Goal: Information Seeking & Learning: Learn about a topic

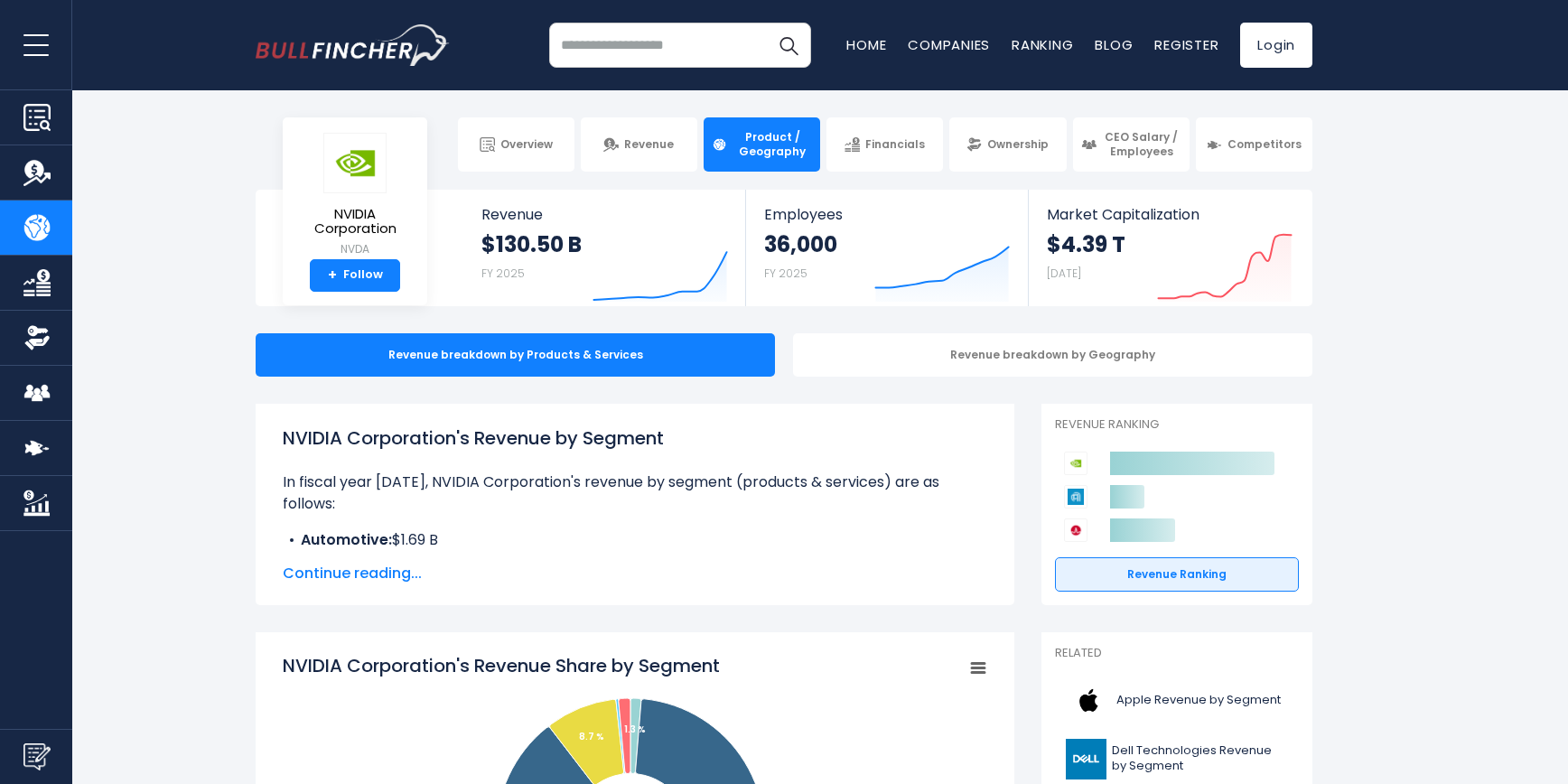
click at [1424, 201] on section "NVIDIA Corporation NVDA + Follow Revenue $130.50 B FY 2025 Created with Highcha…" at bounding box center [784, 248] width 1568 height 117
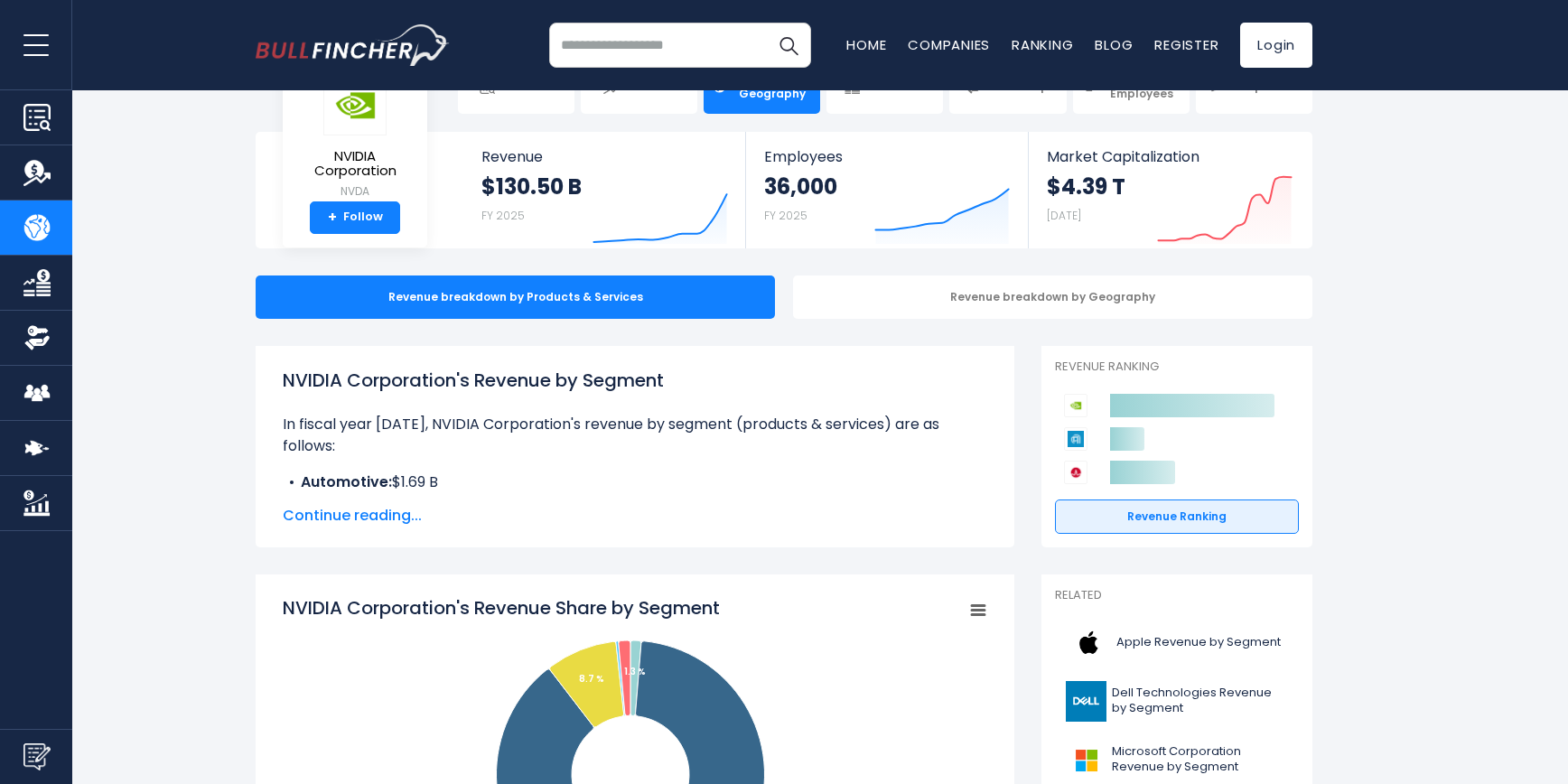
scroll to position [108, 0]
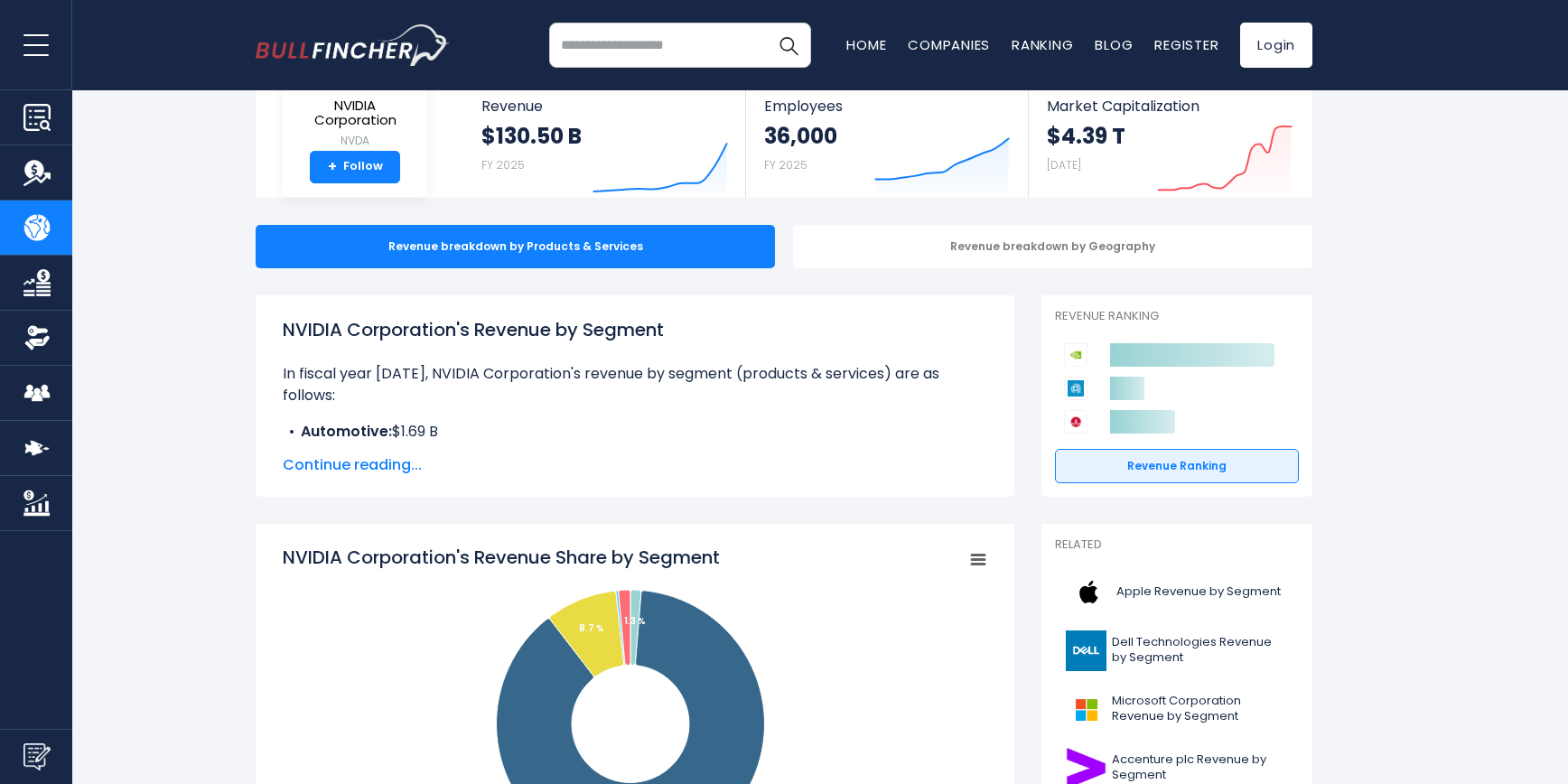
click at [345, 458] on span "Continue reading..." at bounding box center [634, 465] width 704 height 22
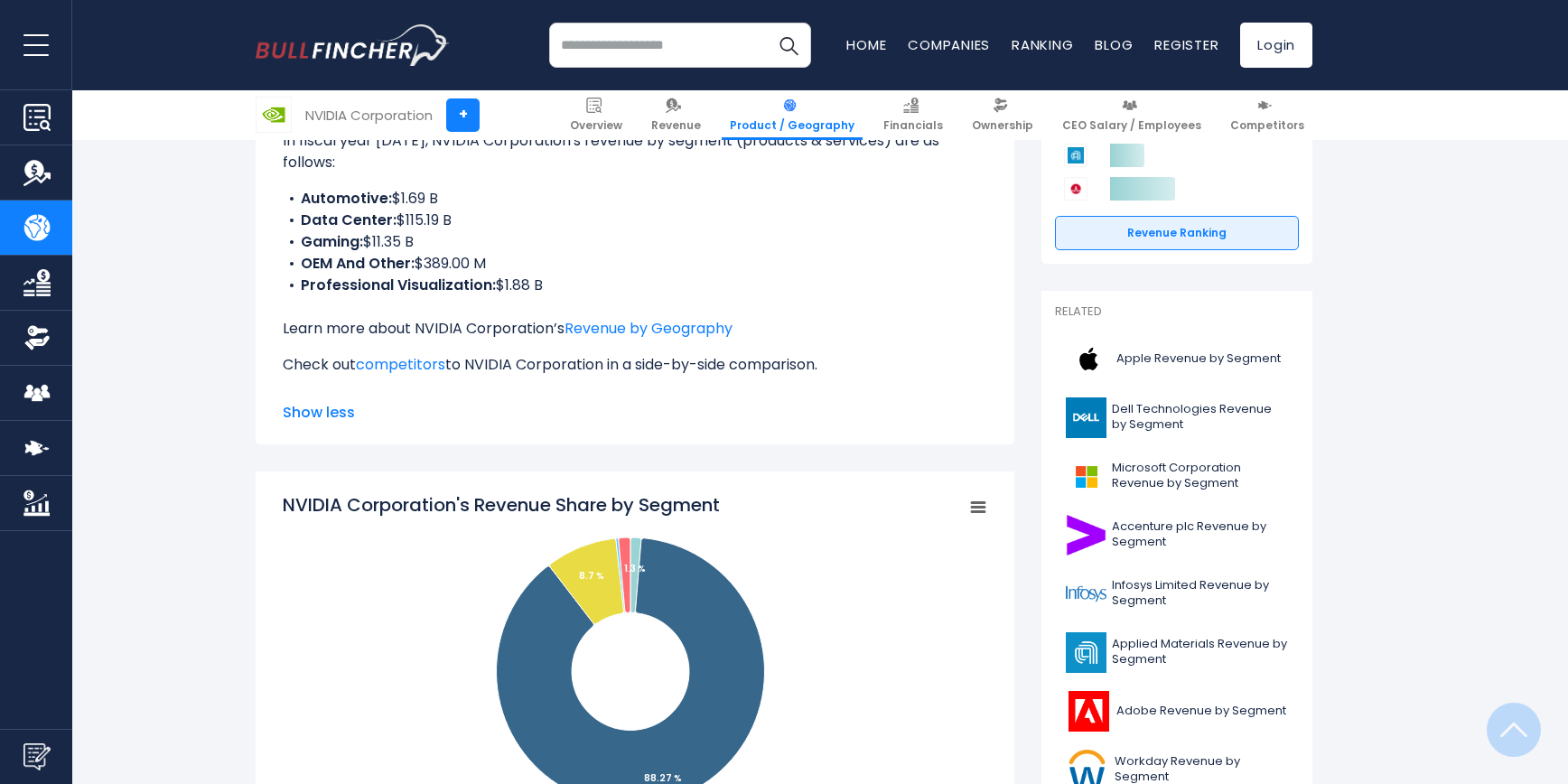
scroll to position [541, 0]
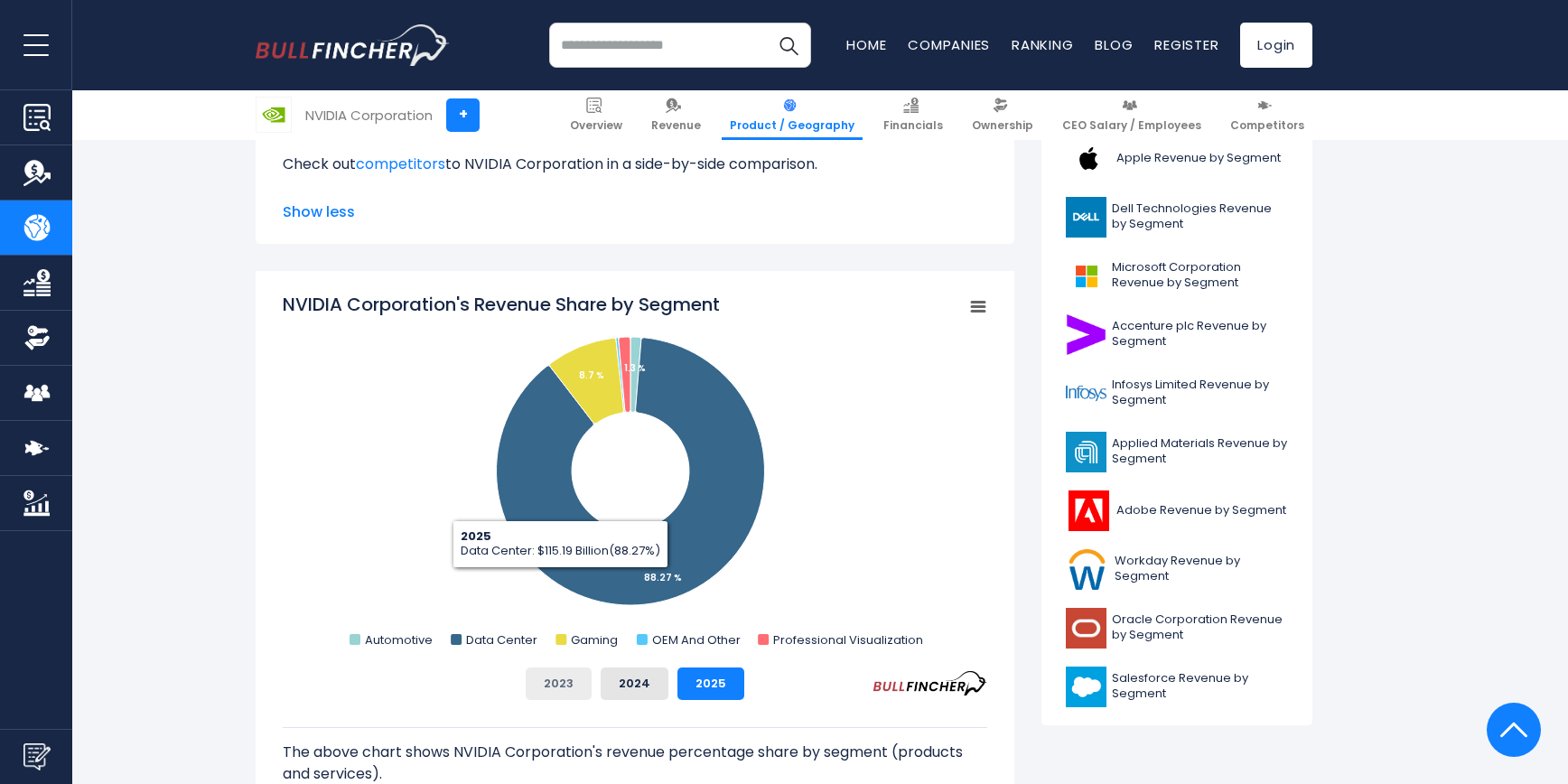
click at [562, 690] on button "2023" at bounding box center [558, 684] width 66 height 32
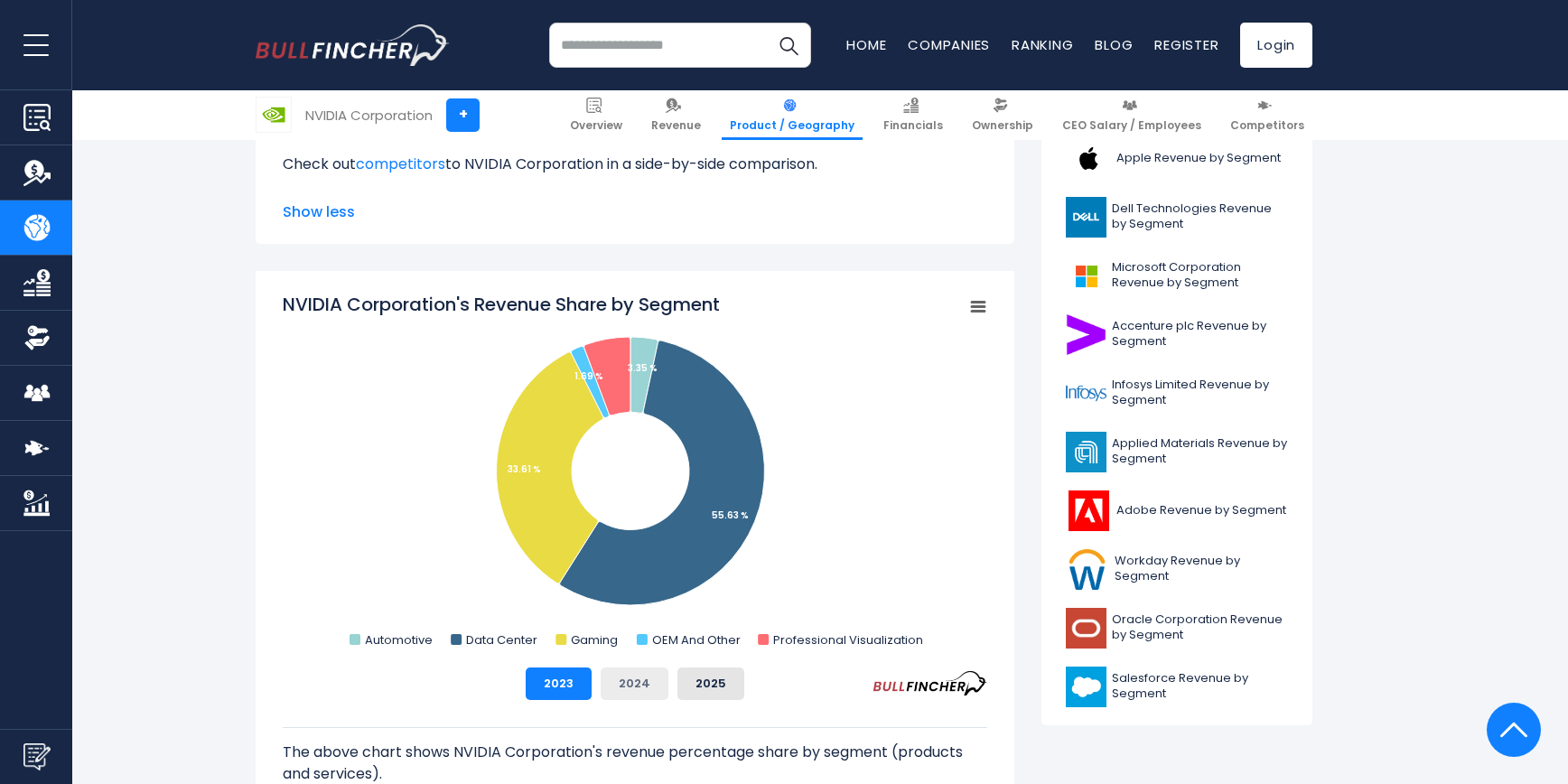
click at [635, 684] on button "2024" at bounding box center [634, 684] width 68 height 32
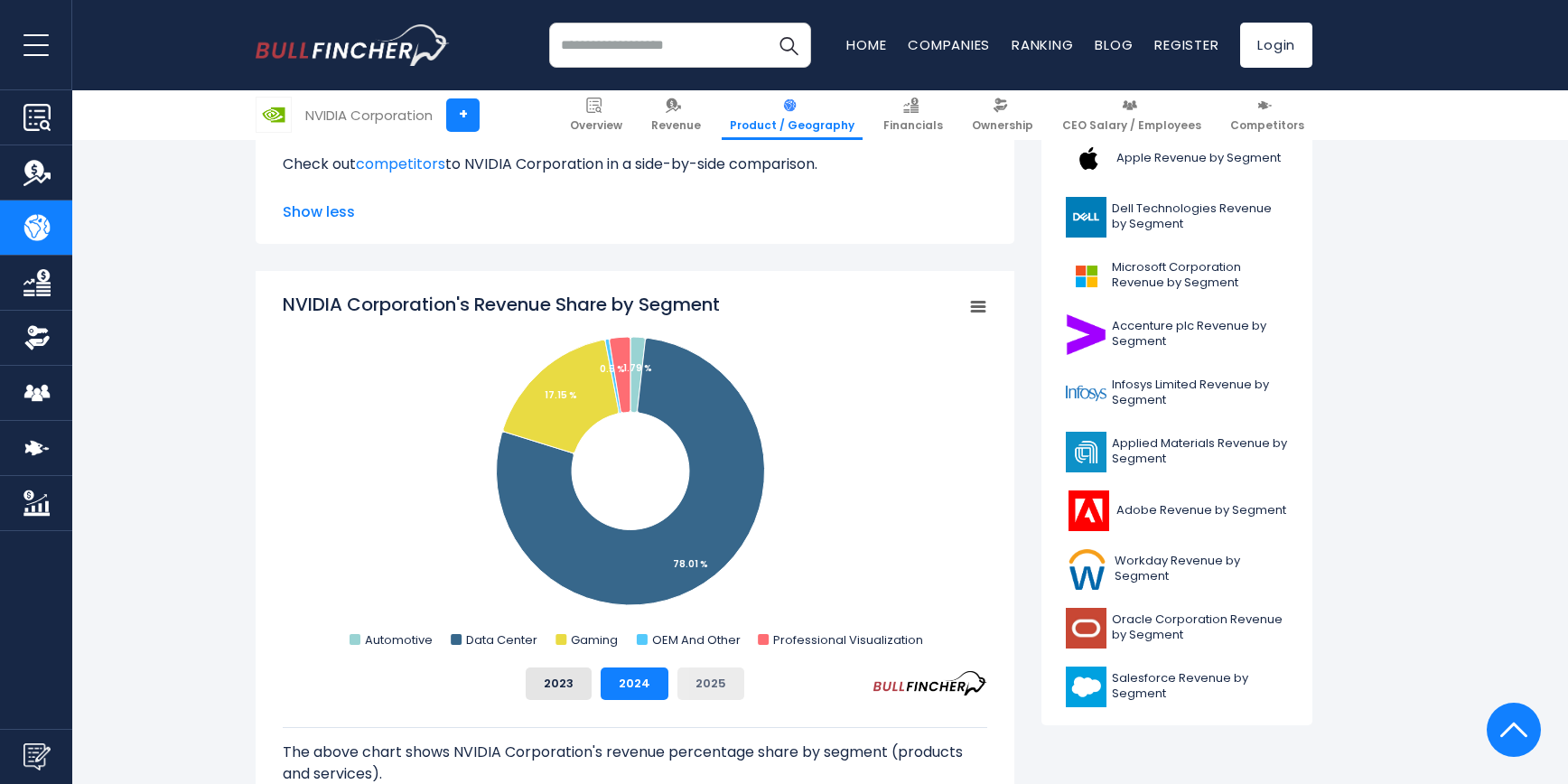
click at [714, 695] on button "2025" at bounding box center [711, 684] width 67 height 32
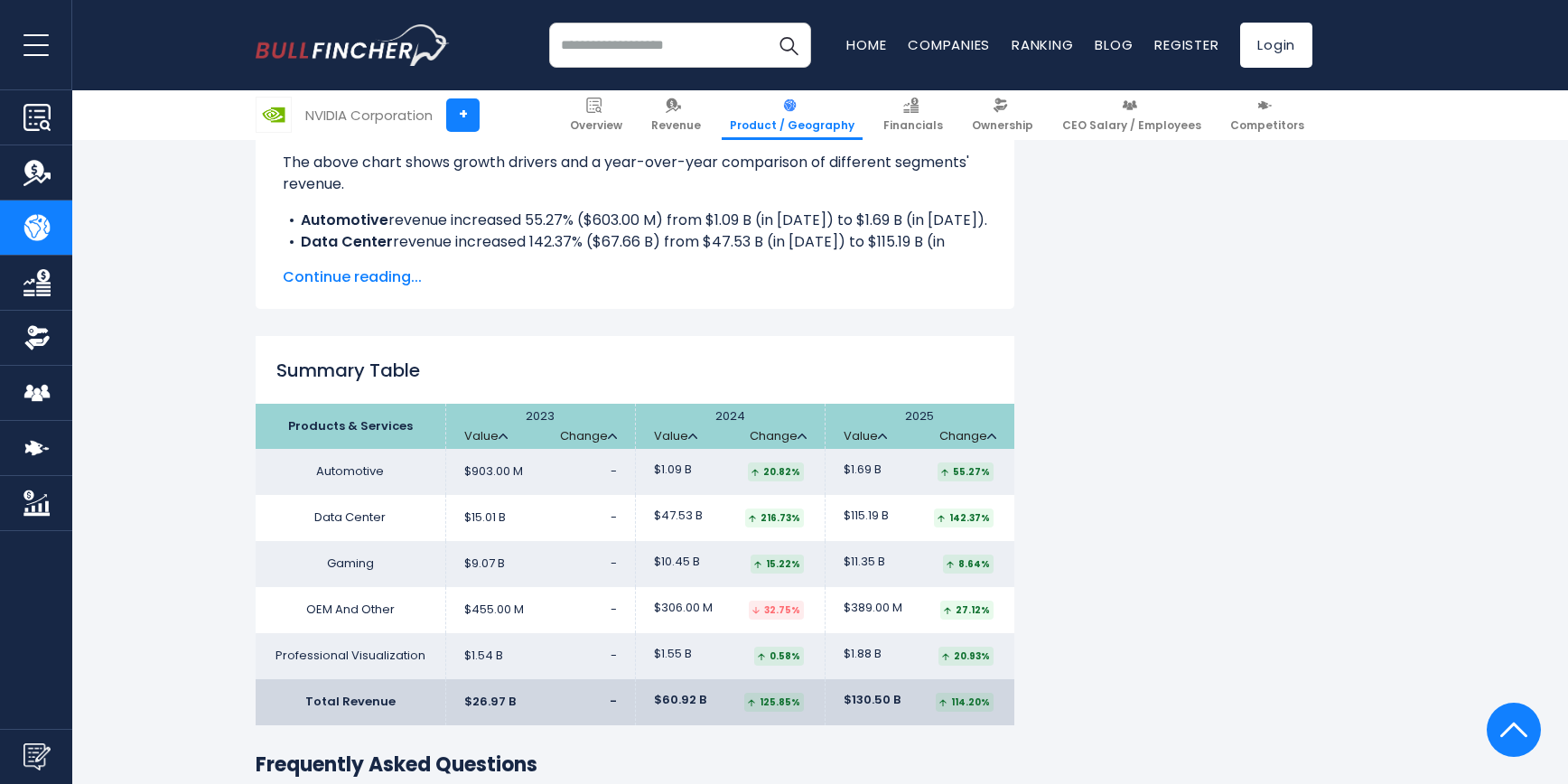
scroll to position [3034, 0]
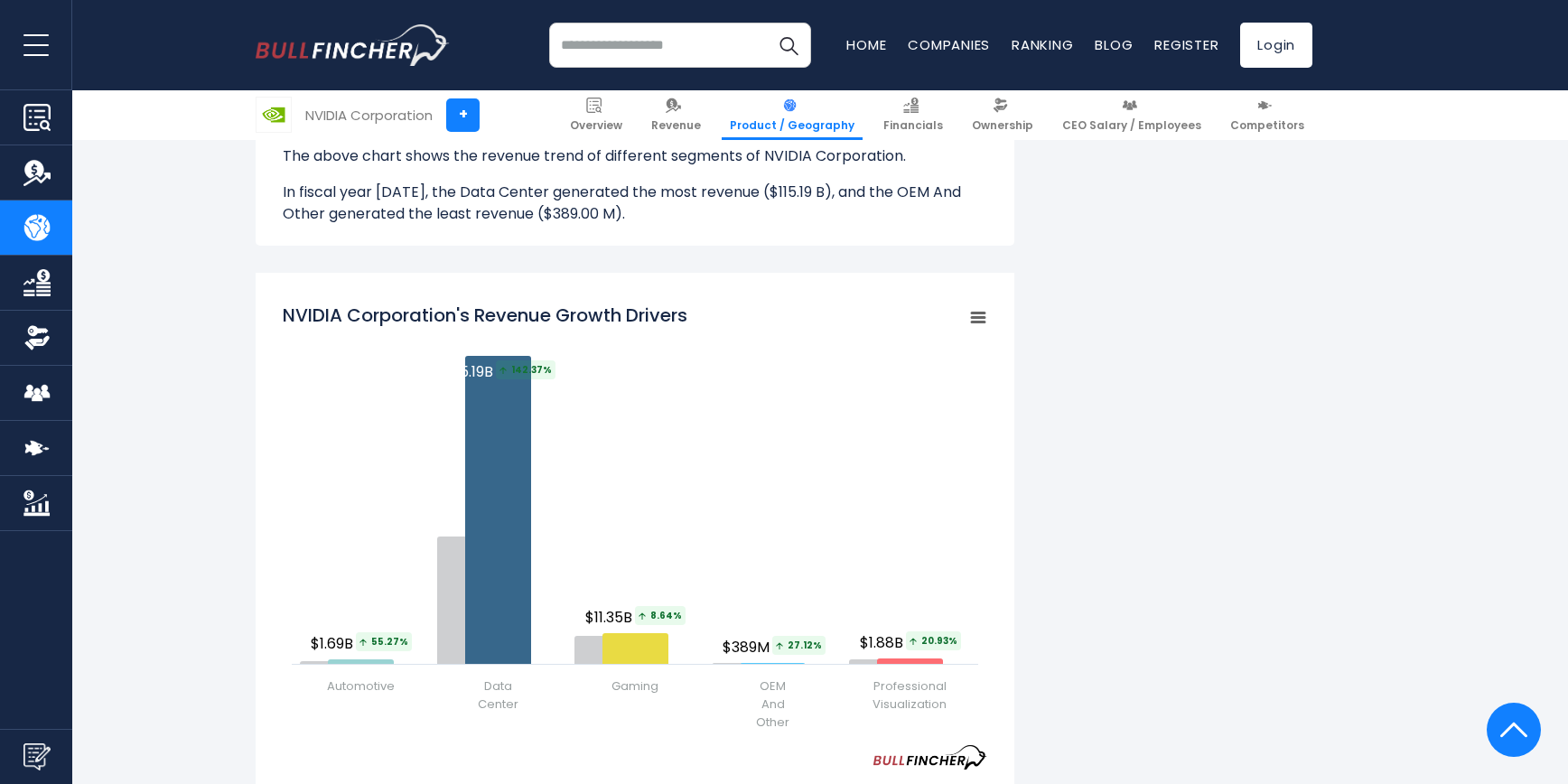
scroll to position [1950, 0]
